Goal: Task Accomplishment & Management: Use online tool/utility

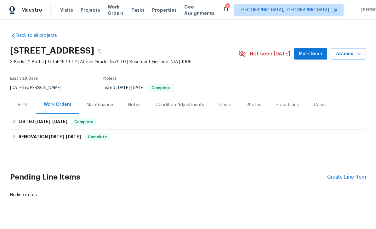
click at [57, 108] on div "Work Orders" at bounding box center [57, 104] width 43 height 19
click at [118, 174] on div "Create Line Item" at bounding box center [346, 177] width 39 height 6
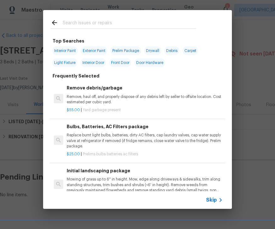
click at [17, 53] on div "Top Searches Interior Paint Exterior Paint Prelim Package Drywall Debris Carpet…" at bounding box center [137, 109] width 275 height 219
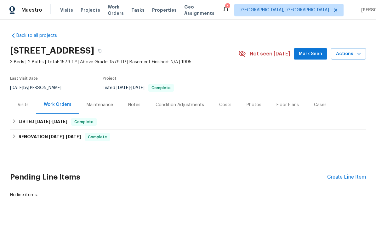
click at [118, 174] on div "Create Line Item" at bounding box center [346, 177] width 39 height 6
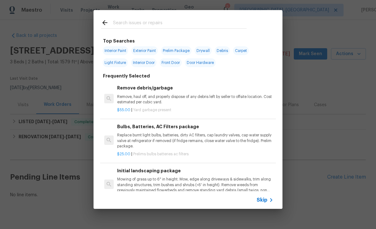
click at [118, 14] on div at bounding box center [174, 22] width 161 height 25
click at [118, 20] on input "text" at bounding box center [180, 23] width 134 height 9
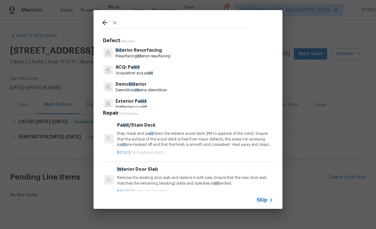
type input "I"
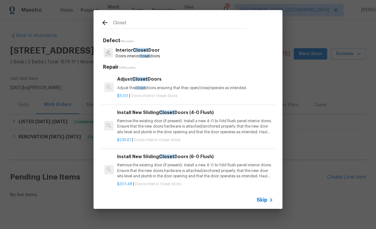
type input "Closet"
click at [118, 51] on span "Closet" at bounding box center [140, 50] width 15 height 4
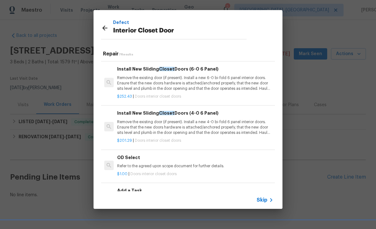
scroll to position [118, 0]
click at [118, 167] on p "Refer to the agreed upon scope document for further details." at bounding box center [195, 166] width 156 height 5
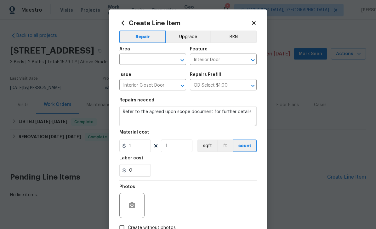
click at [118, 24] on icon at bounding box center [253, 22] width 3 height 3
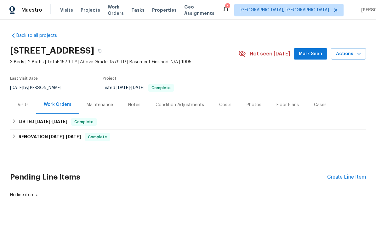
click at [118, 179] on div "Create Line Item" at bounding box center [346, 177] width 39 height 6
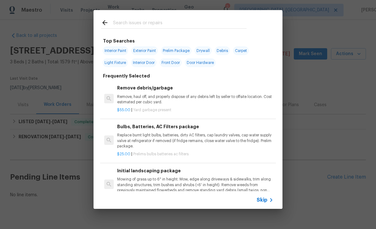
click at [118, 20] on input "text" at bounding box center [180, 23] width 134 height 9
type input "Closet"
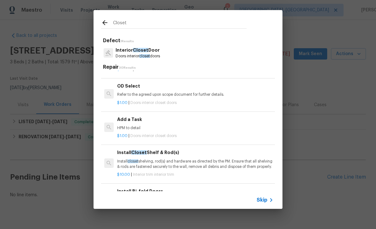
scroll to position [203, 0]
click at [118, 130] on div "$1.00 | Doors interior closet doors" at bounding box center [195, 134] width 156 height 8
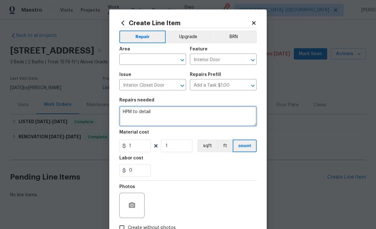
click at [118, 117] on textarea "HPM to detail" at bounding box center [187, 116] width 137 height 20
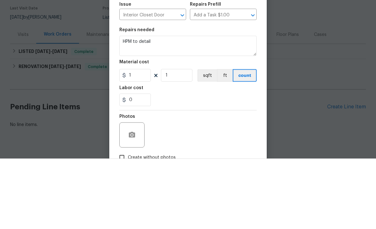
scroll to position [12, 0]
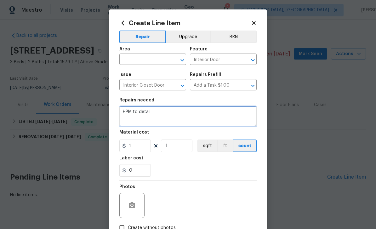
click at [118, 61] on icon "Clear" at bounding box center [174, 60] width 4 height 4
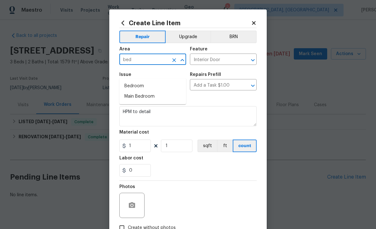
click at [118, 81] on li "Bedroom" at bounding box center [152, 86] width 67 height 10
type input "Bedroom"
click at [118, 62] on input "Interior Door" at bounding box center [214, 60] width 49 height 10
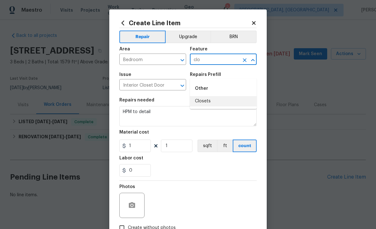
click at [118, 96] on li "Closets" at bounding box center [223, 101] width 67 height 10
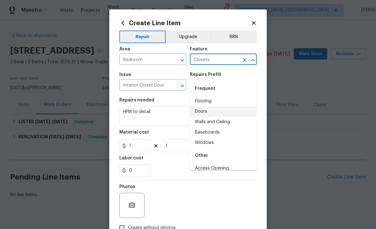
click at [118, 106] on li "Doors" at bounding box center [223, 111] width 67 height 10
type input "Doors"
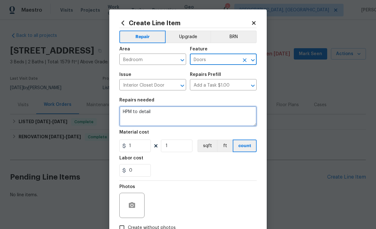
click at [118, 116] on textarea "HPM to detail" at bounding box center [187, 116] width 137 height 20
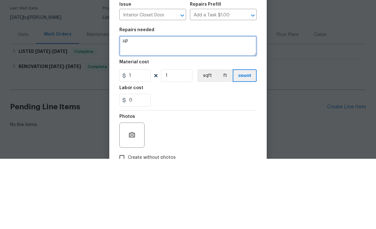
type textarea "H"
click at [118, 106] on textarea "Repairs bifold closet door" at bounding box center [187, 116] width 137 height 20
click at [118, 106] on textarea "Replace bifold closet door in secondary bedroom" at bounding box center [187, 116] width 137 height 20
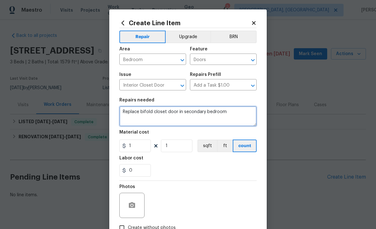
type textarea "Replace bifold closet door in secondary bedroom"
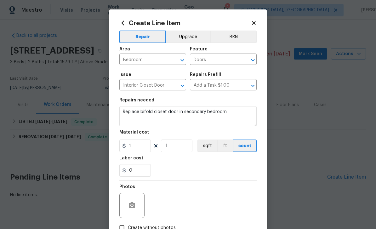
click at [118, 90] on input "Add a Task $1.00" at bounding box center [214, 86] width 49 height 10
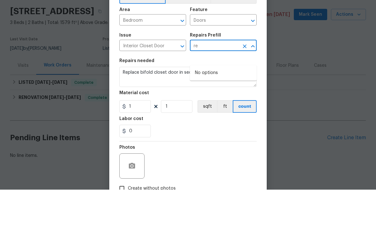
type input "r"
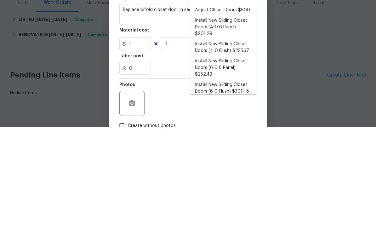
type input "c"
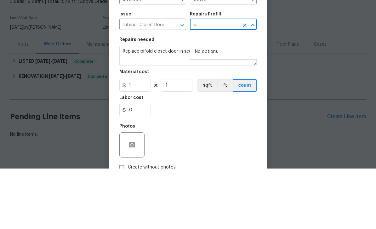
type input "b"
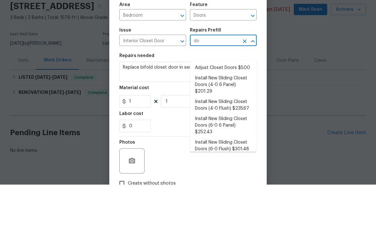
type input "d"
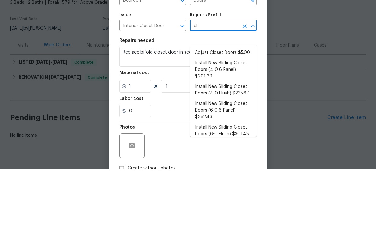
type input "c"
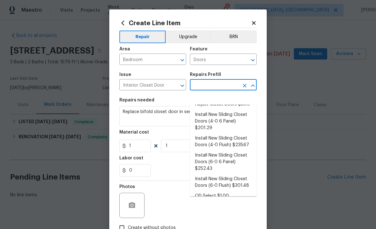
scroll to position [18, 0]
click at [118, 151] on li "Install New Sliding Closet Doors (6-0 6 Panel) $252.43" at bounding box center [223, 163] width 67 height 24
type input "Install New Sliding Closet Doors (6-0 6 Panel) $252.43"
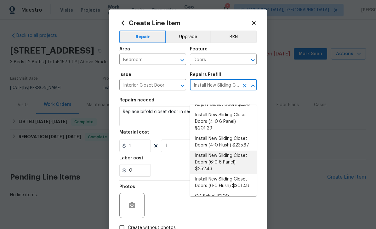
type input "Interior Door"
type textarea "Remove the existing door (if present). Install a new 6-0 bi-fold 6 panel interi…"
type input "Install New Sliding Closet Doors (6-0 6 Panel) $252.43"
type input "252.43"
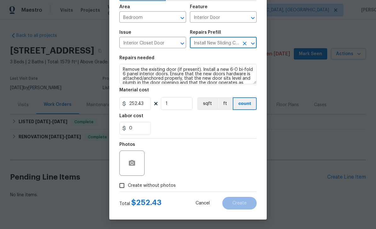
scroll to position [43, 0]
click at [118, 162] on button "button" at bounding box center [131, 163] width 15 height 15
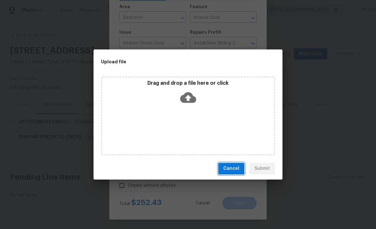
click at [118, 171] on button "Cancel" at bounding box center [231, 169] width 26 height 12
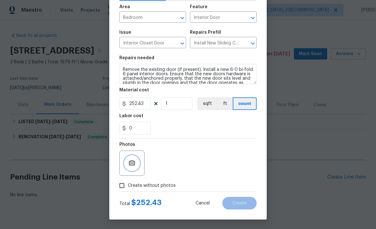
click at [118, 159] on button "button" at bounding box center [131, 163] width 15 height 15
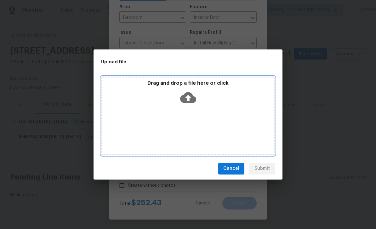
click at [118, 97] on icon at bounding box center [188, 97] width 16 height 11
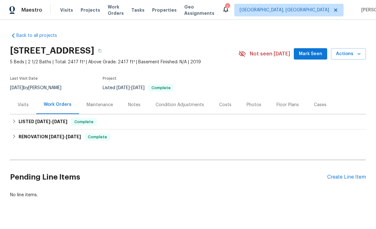
click at [133, 104] on div "Notes" at bounding box center [134, 105] width 12 height 6
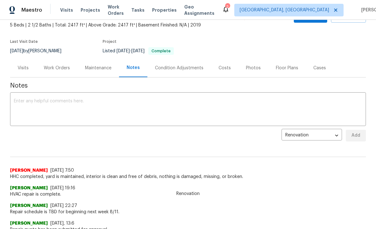
scroll to position [37, 0]
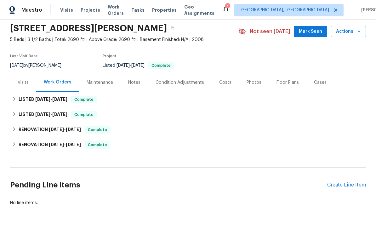
scroll to position [22, 0]
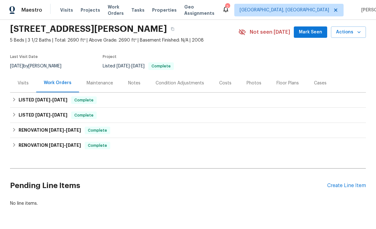
click at [138, 82] on div "Notes" at bounding box center [134, 83] width 12 height 6
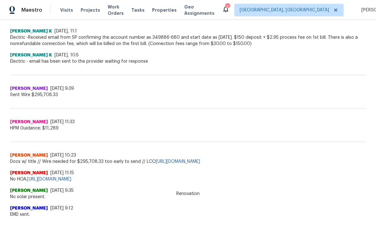
scroll to position [639, 0]
click at [373, 8] on div "Maestro Visits Projects Work Orders Tasks Properties Geo Assignments 2 [GEOGRAP…" at bounding box center [188, 10] width 376 height 20
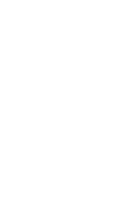
scroll to position [345, 0]
